Goal: Task Accomplishment & Management: Manage account settings

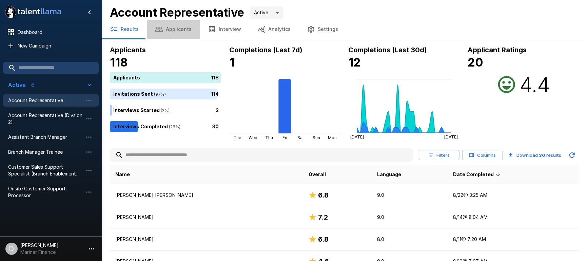
click at [181, 28] on button "Applicants" at bounding box center [173, 29] width 53 height 19
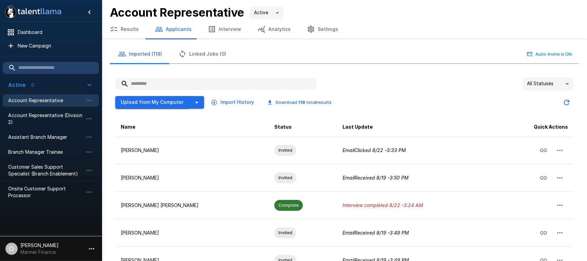
click at [149, 98] on button "Upload from My Computer" at bounding box center [152, 102] width 74 height 13
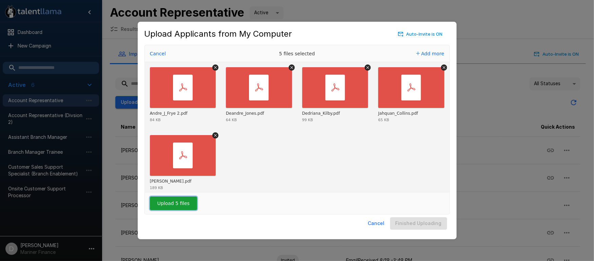
drag, startPoint x: 176, startPoint y: 206, endPoint x: 381, endPoint y: 211, distance: 205.0
click at [176, 206] on button "Upload 5 files" at bounding box center [173, 203] width 47 height 14
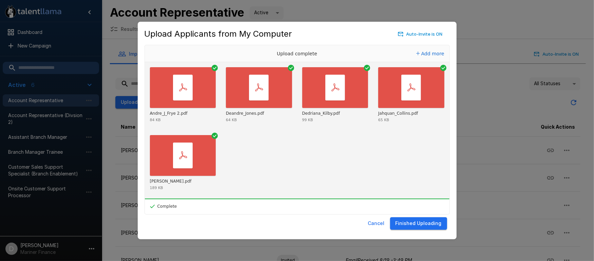
click at [419, 222] on button "Finished Uploading" at bounding box center [418, 223] width 57 height 13
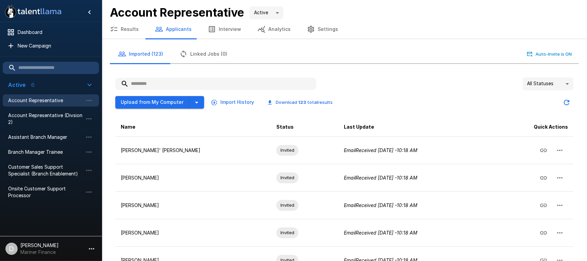
scroll to position [45, 0]
